Goal: Task Accomplishment & Management: Use online tool/utility

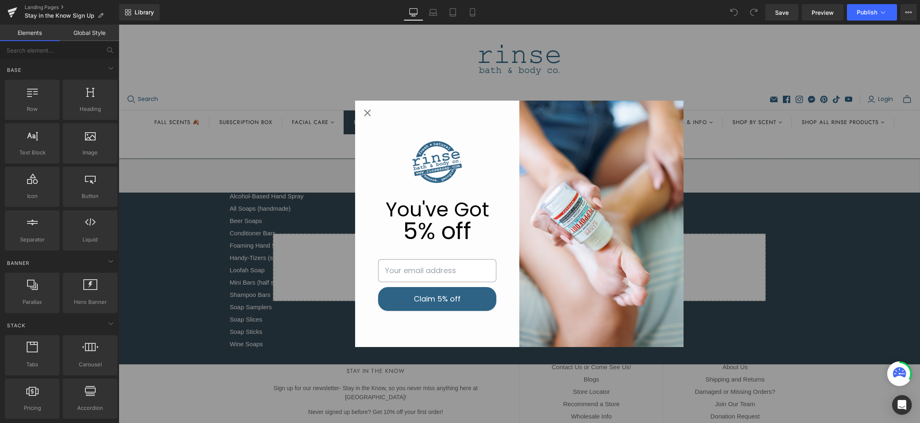
drag, startPoint x: 364, startPoint y: 112, endPoint x: 381, endPoint y: 113, distance: 17.3
click at [364, 112] on icon "Close popup" at bounding box center [367, 112] width 11 height 11
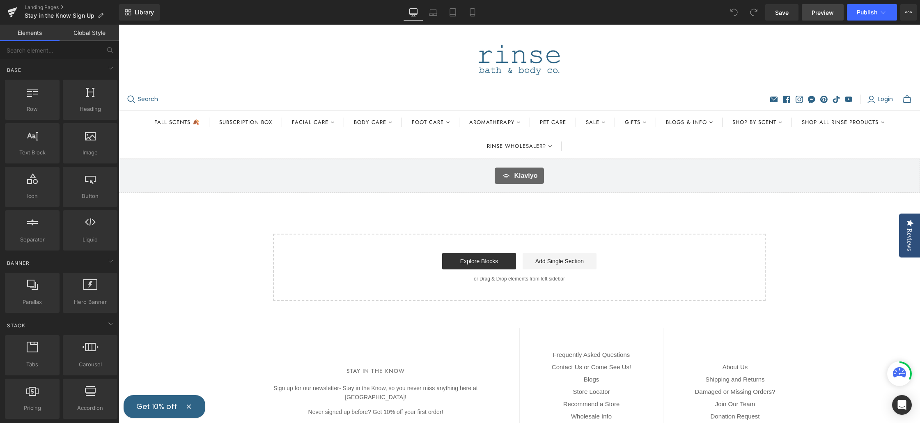
click at [827, 12] on span "Preview" at bounding box center [822, 12] width 22 height 9
click at [885, 11] on icon at bounding box center [883, 12] width 8 height 8
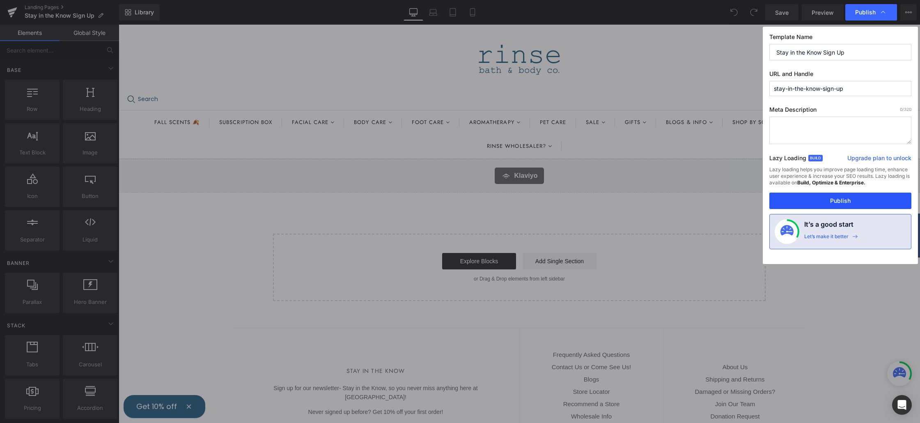
click at [850, 198] on button "Publish" at bounding box center [840, 200] width 142 height 16
